Goal: Use online tool/utility: Utilize a website feature to perform a specific function

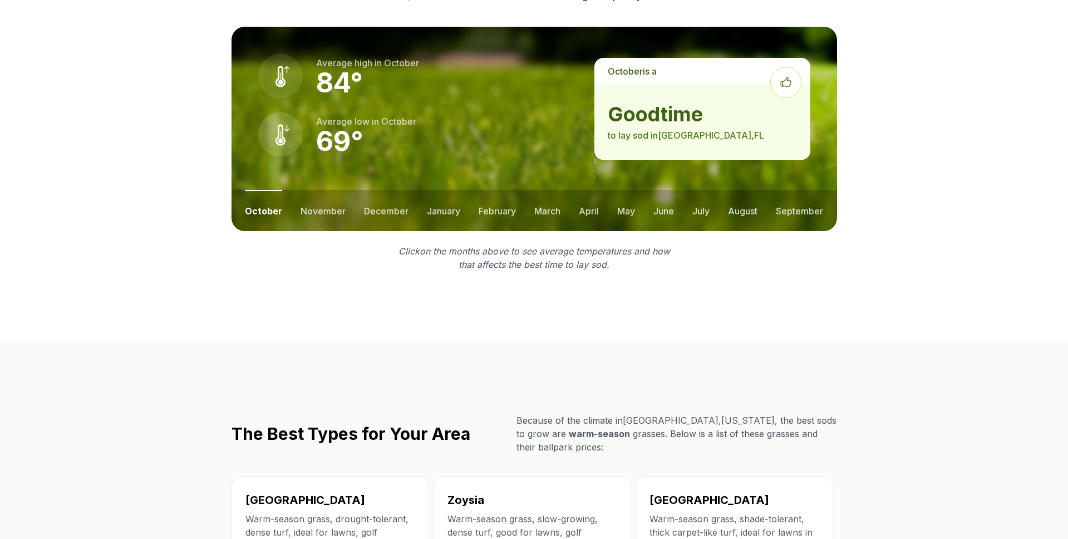
scroll to position [1600, 0]
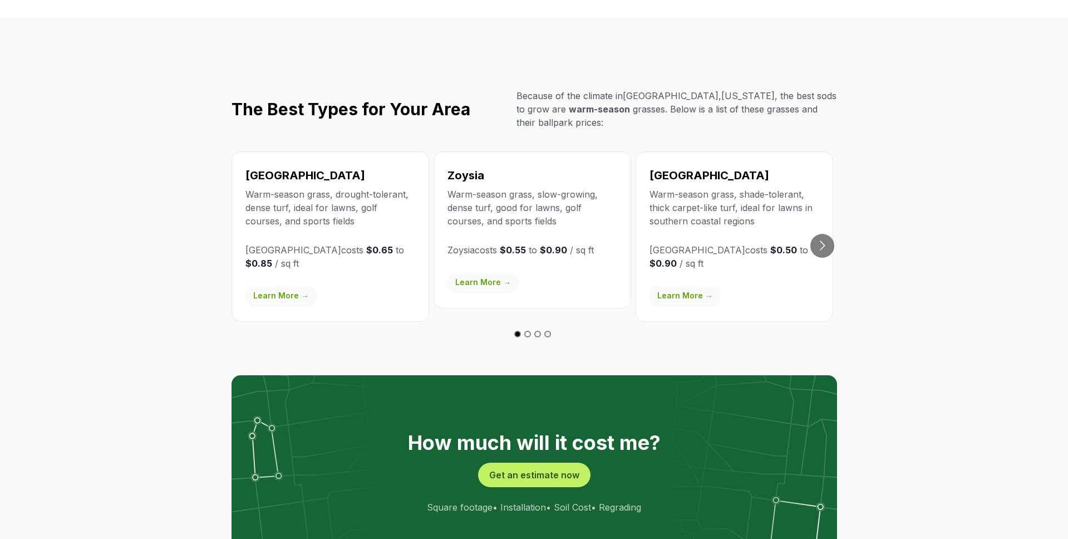
scroll to position [1876, 0]
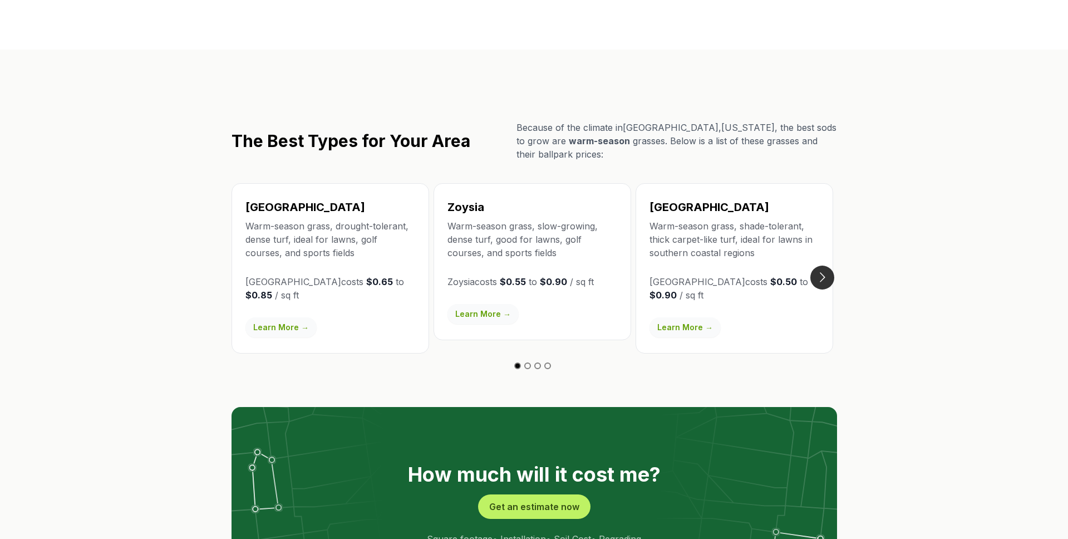
click at [827, 265] on button "Go to next slide" at bounding box center [822, 277] width 24 height 24
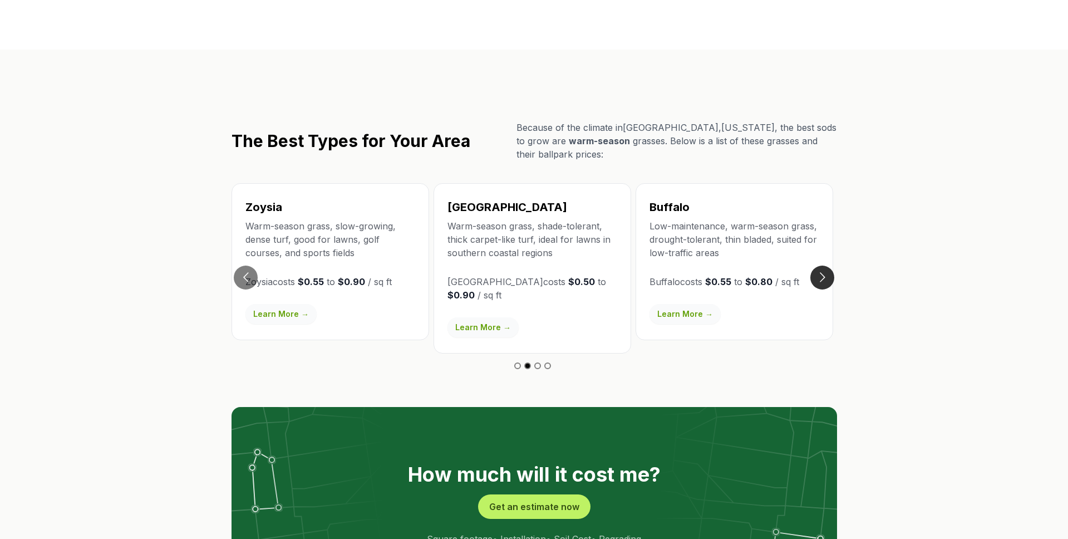
click at [826, 265] on button "Go to next slide" at bounding box center [822, 277] width 24 height 24
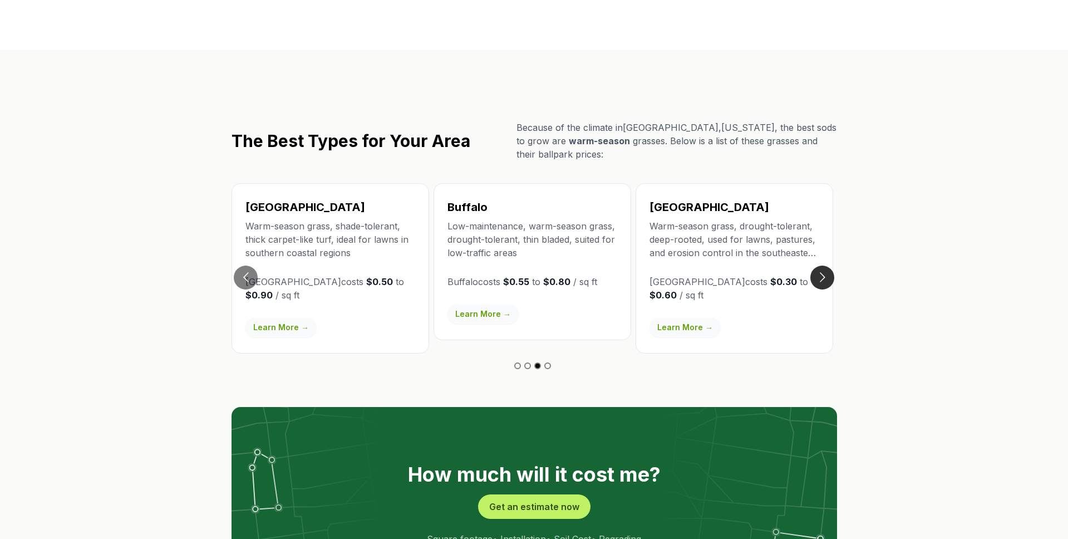
click at [826, 265] on button "Go to next slide" at bounding box center [822, 277] width 24 height 24
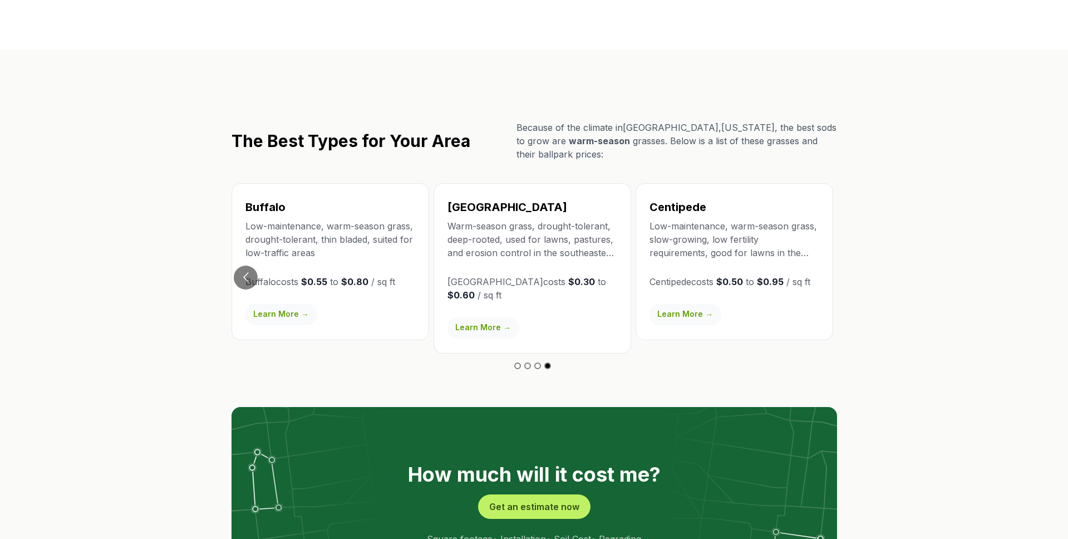
click at [826, 257] on div "Centipede Low-maintenance, warm-season grass, slow-growing, low fertility requi…" at bounding box center [734, 261] width 198 height 157
click at [245, 265] on button "Go to previous slide" at bounding box center [246, 277] width 24 height 24
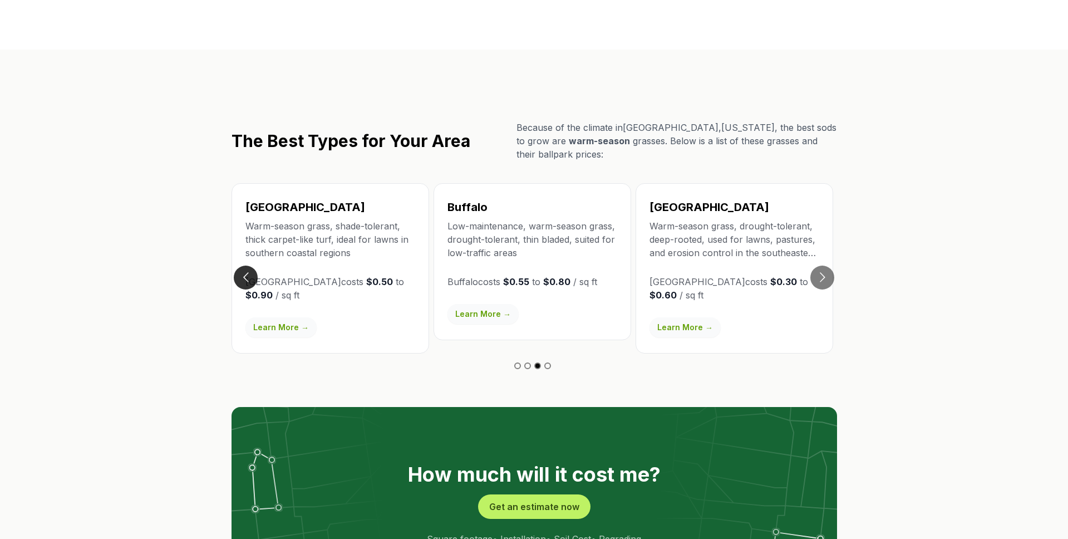
click at [245, 265] on button "Go to previous slide" at bounding box center [246, 277] width 24 height 24
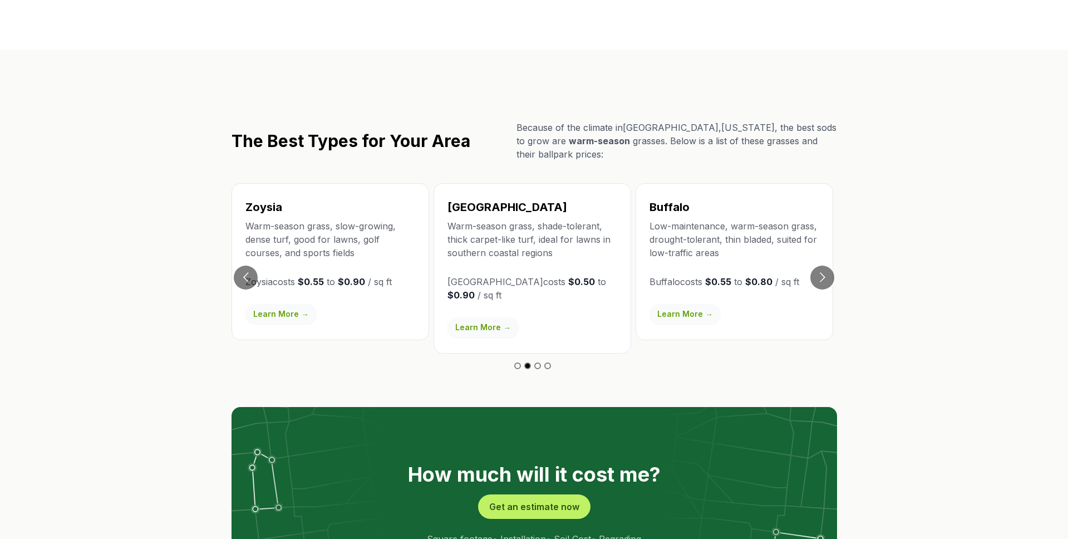
click at [240, 265] on button "Go to previous slide" at bounding box center [246, 277] width 24 height 24
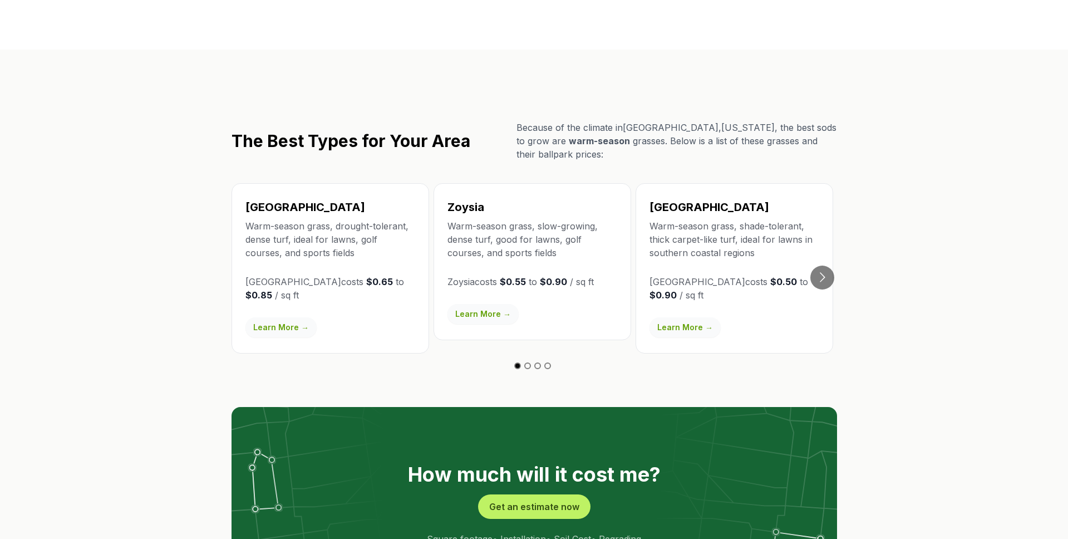
click at [241, 259] on div "Bermuda Warm-season grass, drought-tolerant, dense turf, ideal for lawns, golf …" at bounding box center [330, 268] width 198 height 170
click at [471, 304] on link "Learn More →" at bounding box center [482, 314] width 71 height 20
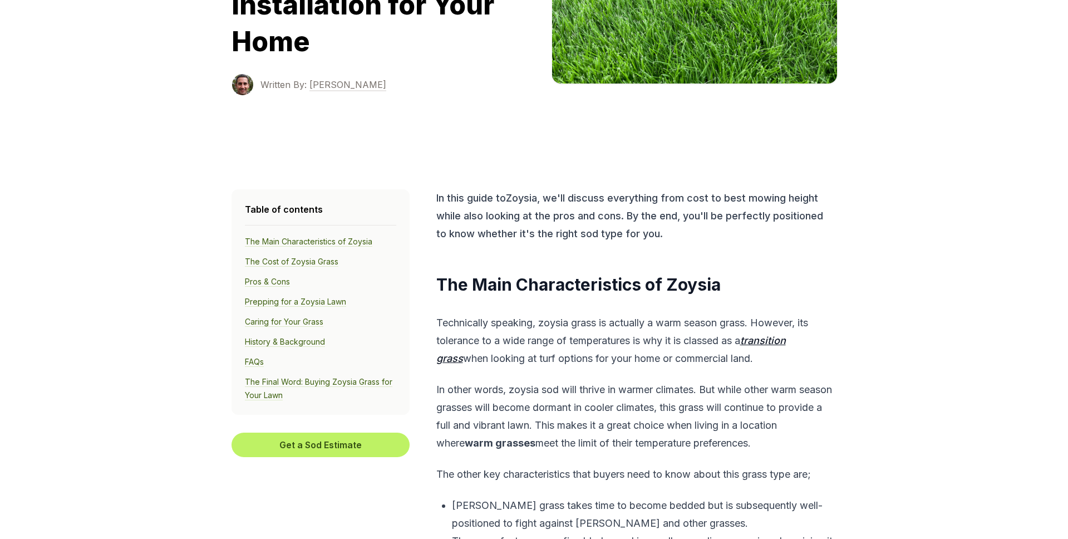
scroll to position [232, 0]
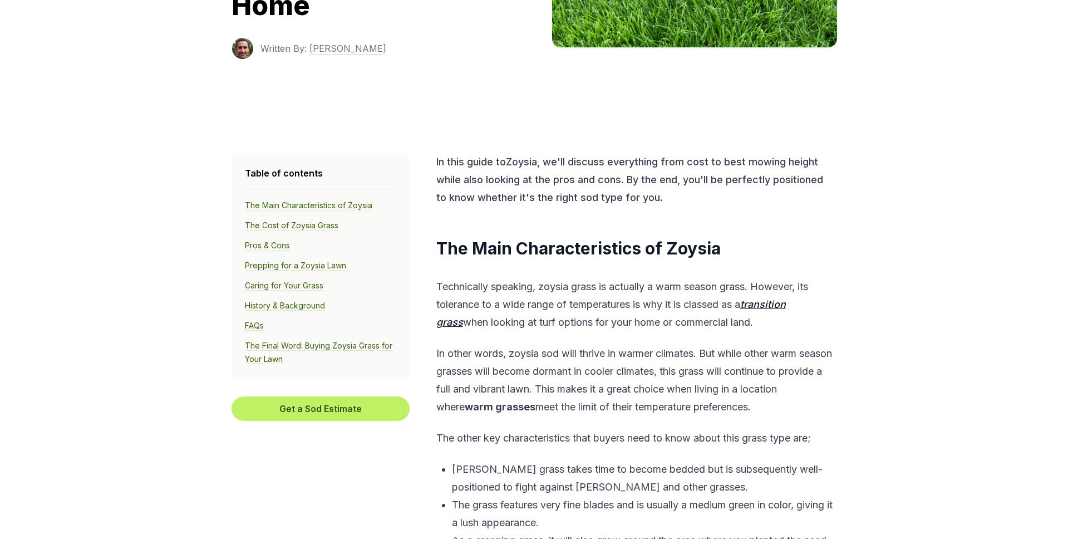
click at [271, 248] on link "Pros & Cons" at bounding box center [267, 245] width 45 height 10
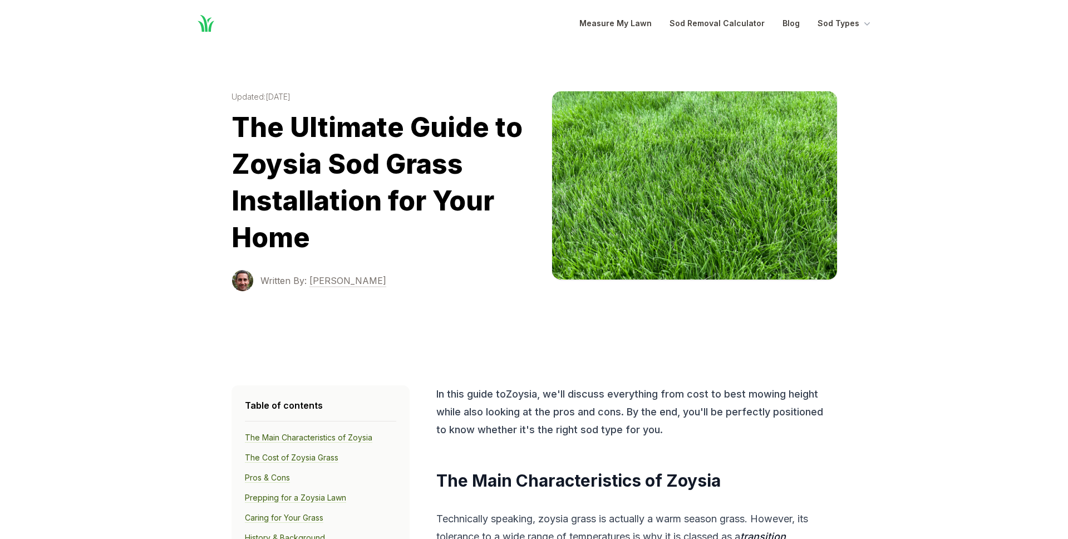
scroll to position [232, 0]
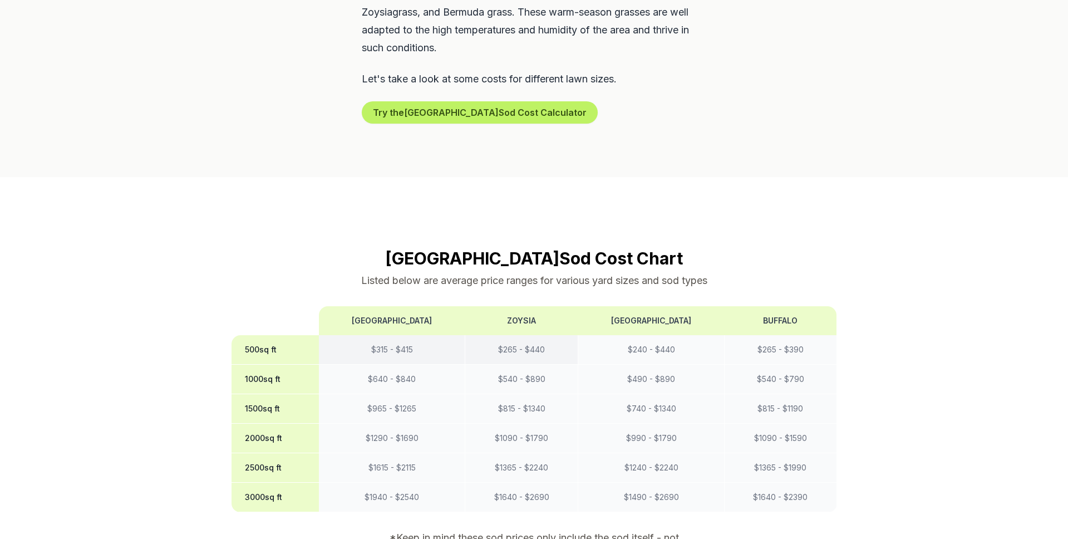
scroll to position [739, 0]
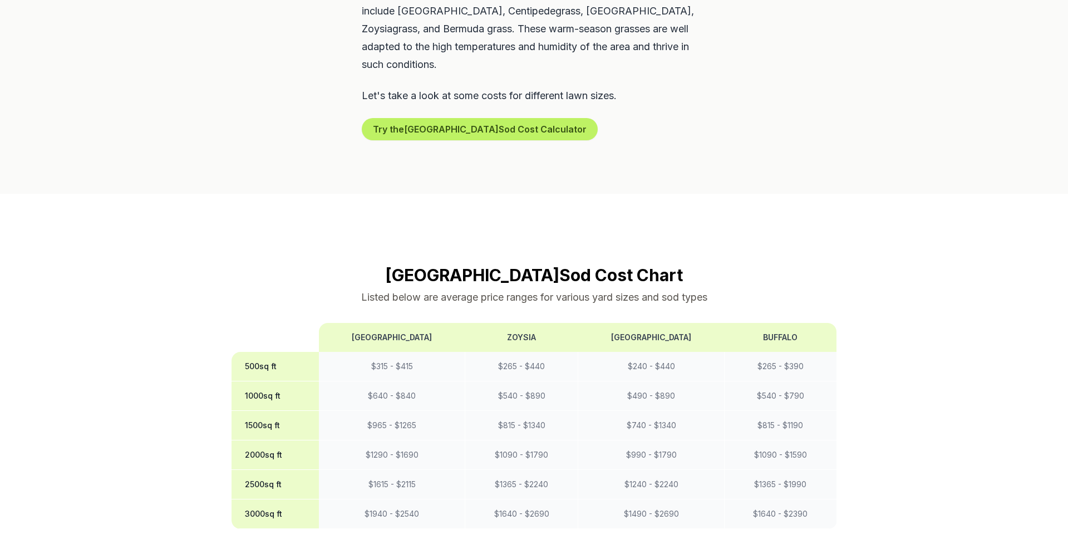
click at [510, 323] on th "Zoysia" at bounding box center [521, 337] width 113 height 29
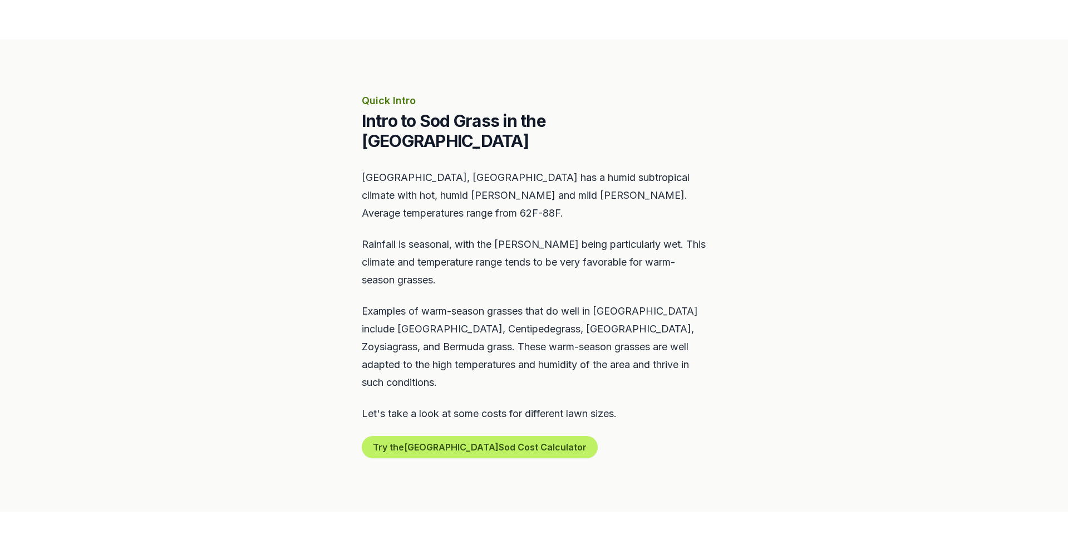
scroll to position [398, 0]
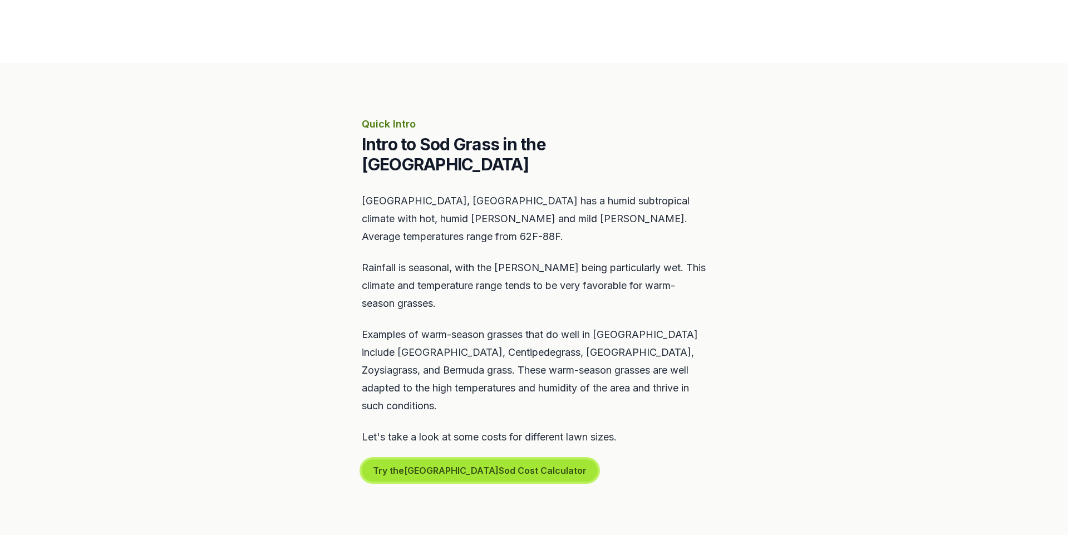
click at [486, 459] on button "Try the Daytona Beach Sod Cost Calculator" at bounding box center [480, 470] width 236 height 22
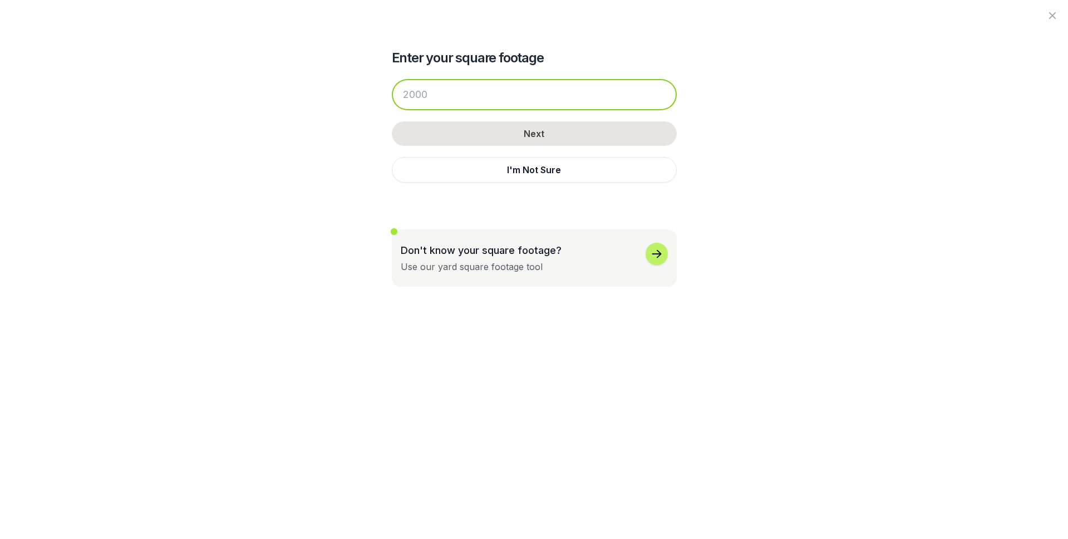
click at [451, 82] on input "number" at bounding box center [534, 94] width 285 height 31
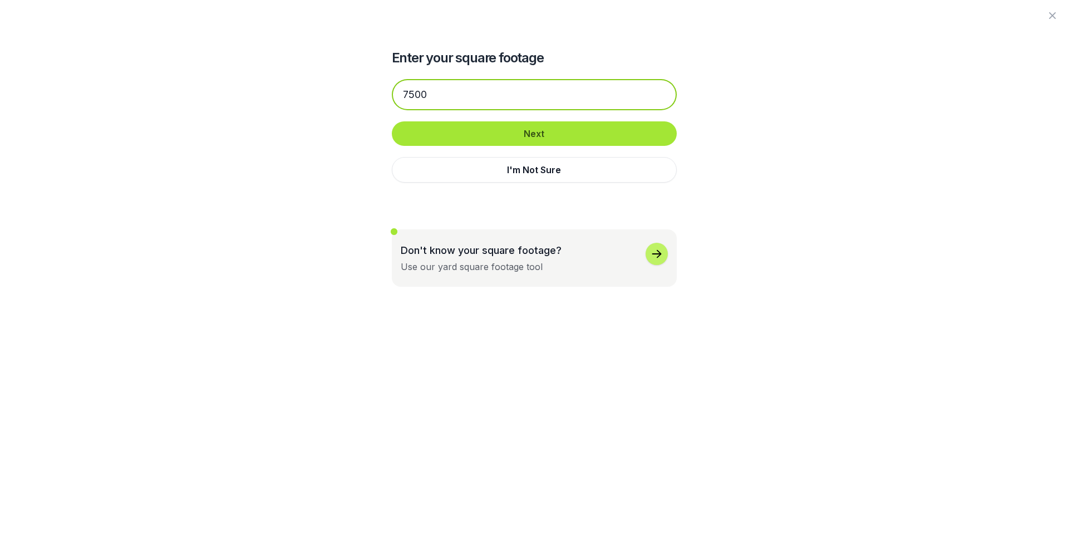
type input "7500"
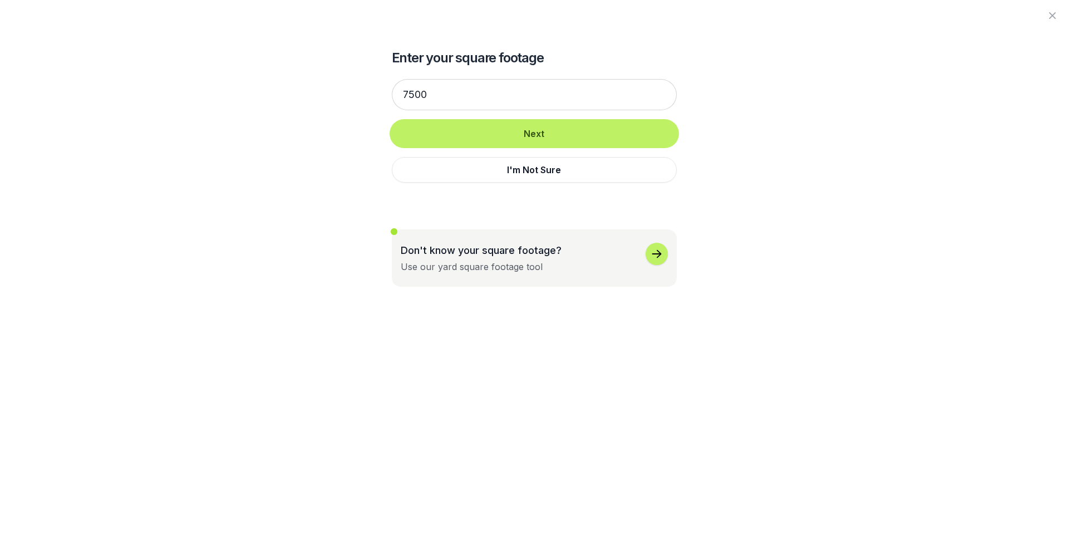
click at [519, 135] on button "Next" at bounding box center [534, 133] width 285 height 24
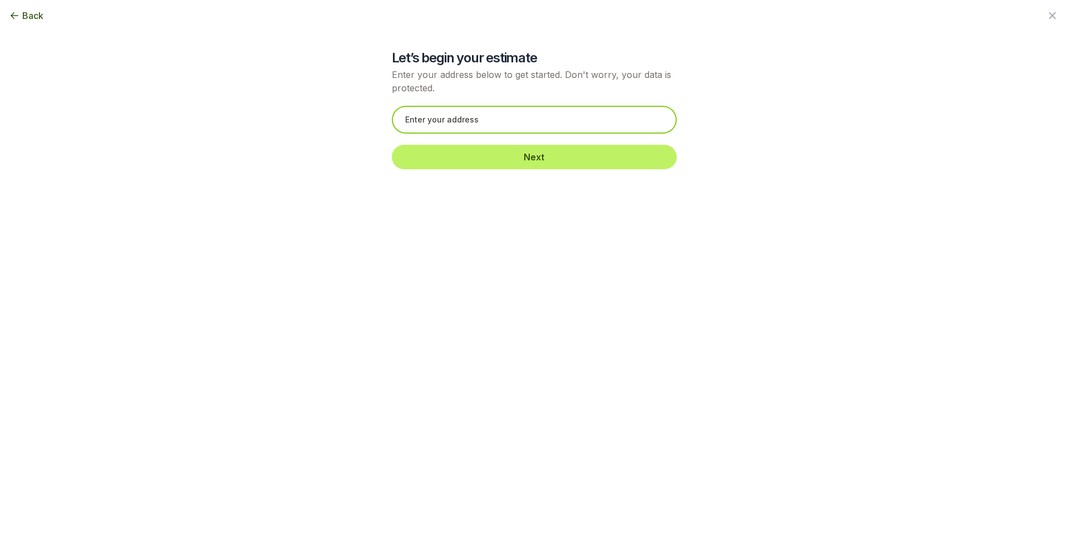
click at [522, 125] on input "text" at bounding box center [534, 120] width 285 height 28
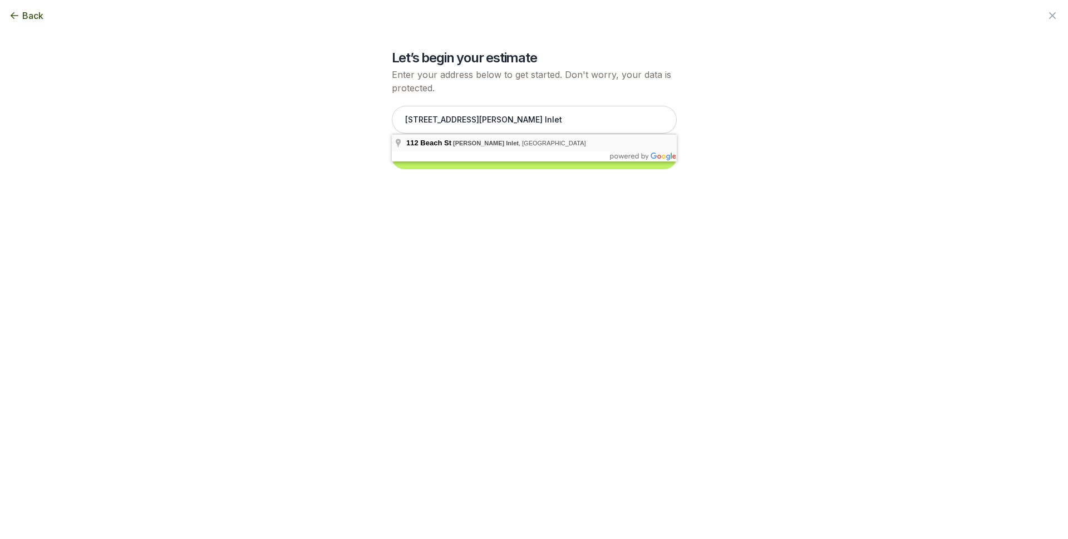
type input "[STREET_ADDRESS][PERSON_NAME]"
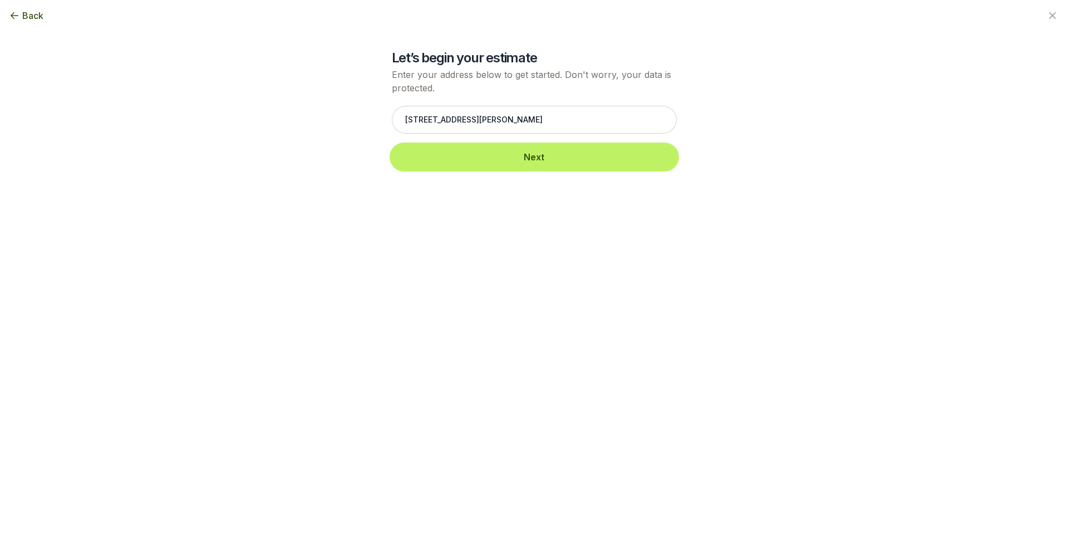
click at [524, 156] on button "Next" at bounding box center [534, 157] width 285 height 24
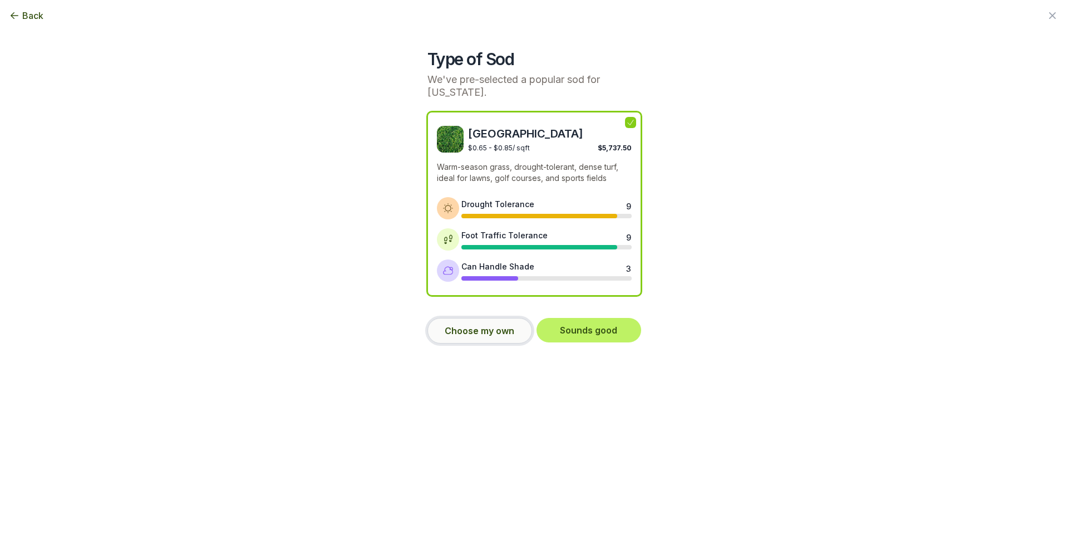
click at [479, 331] on button "Choose my own" at bounding box center [479, 331] width 105 height 26
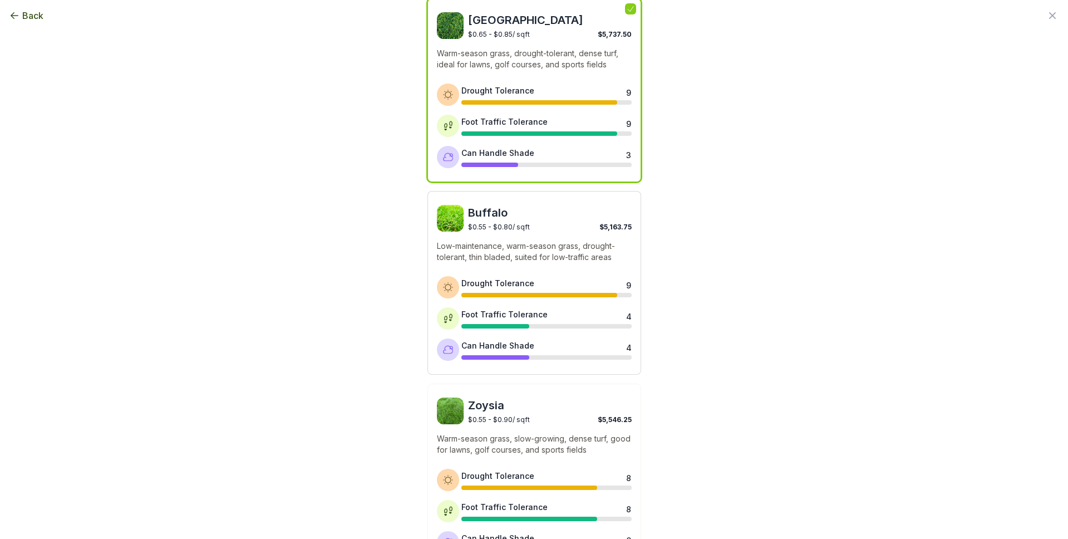
scroll to position [117, 0]
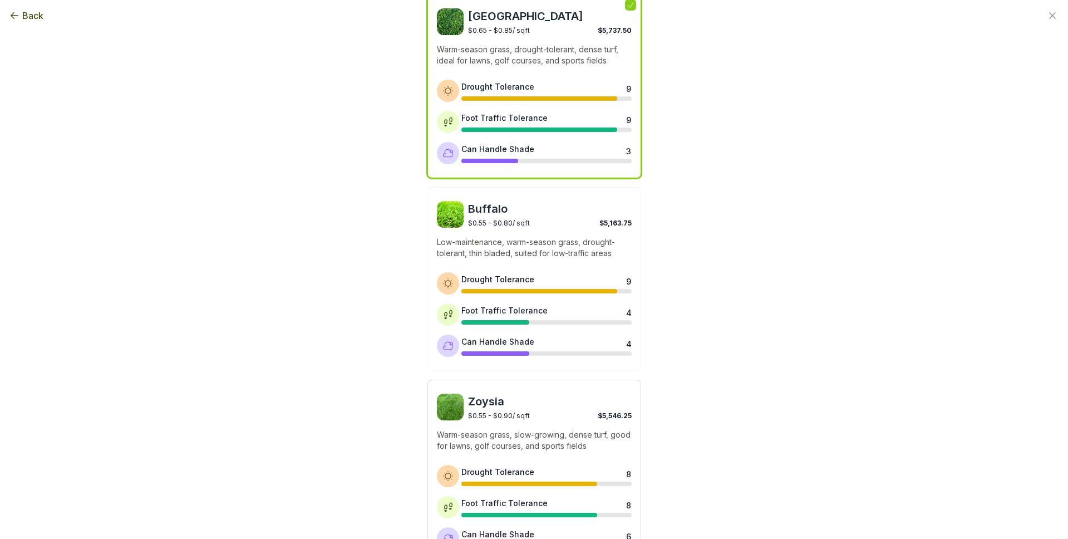
click at [510, 400] on span "Zoysia" at bounding box center [550, 401] width 164 height 16
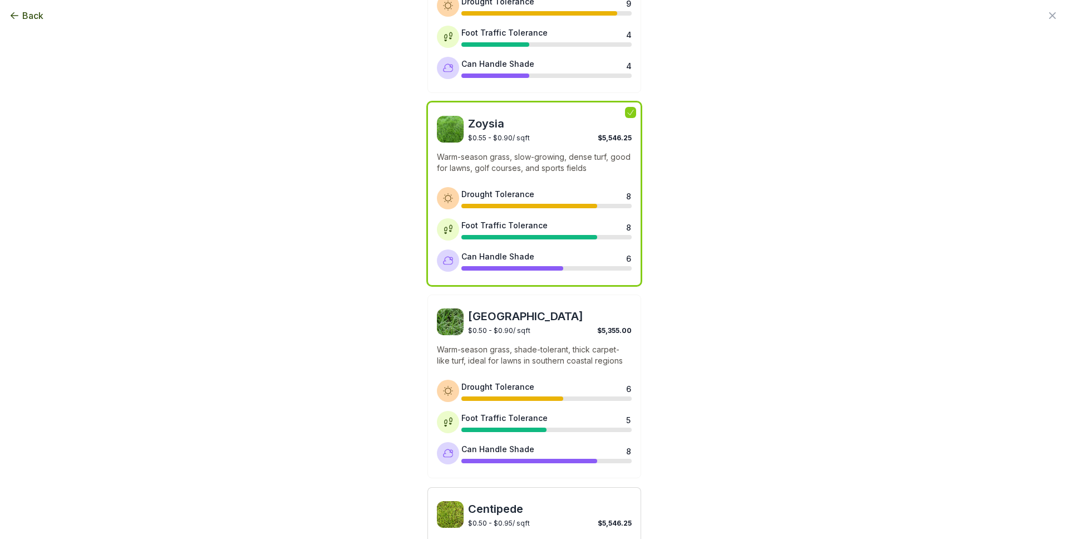
scroll to position [411, 0]
